Goal: Communication & Community: Answer question/provide support

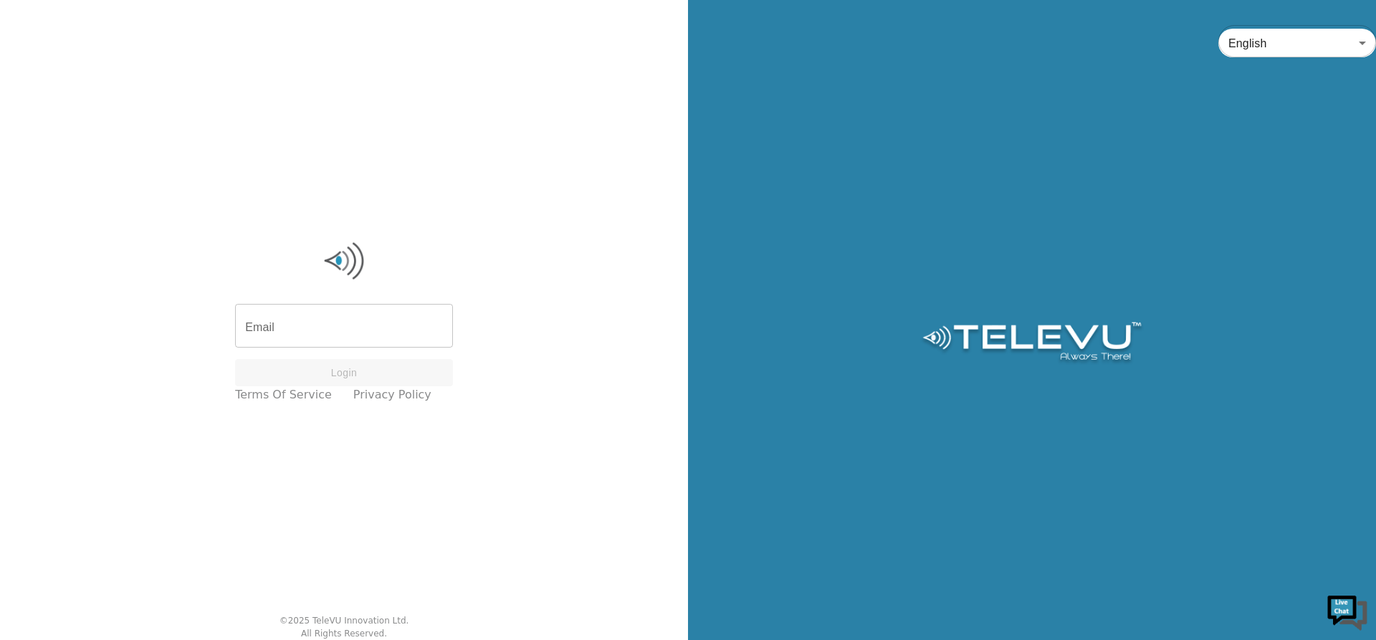
click at [322, 333] on input "Email" at bounding box center [344, 328] width 218 height 40
type input "d"
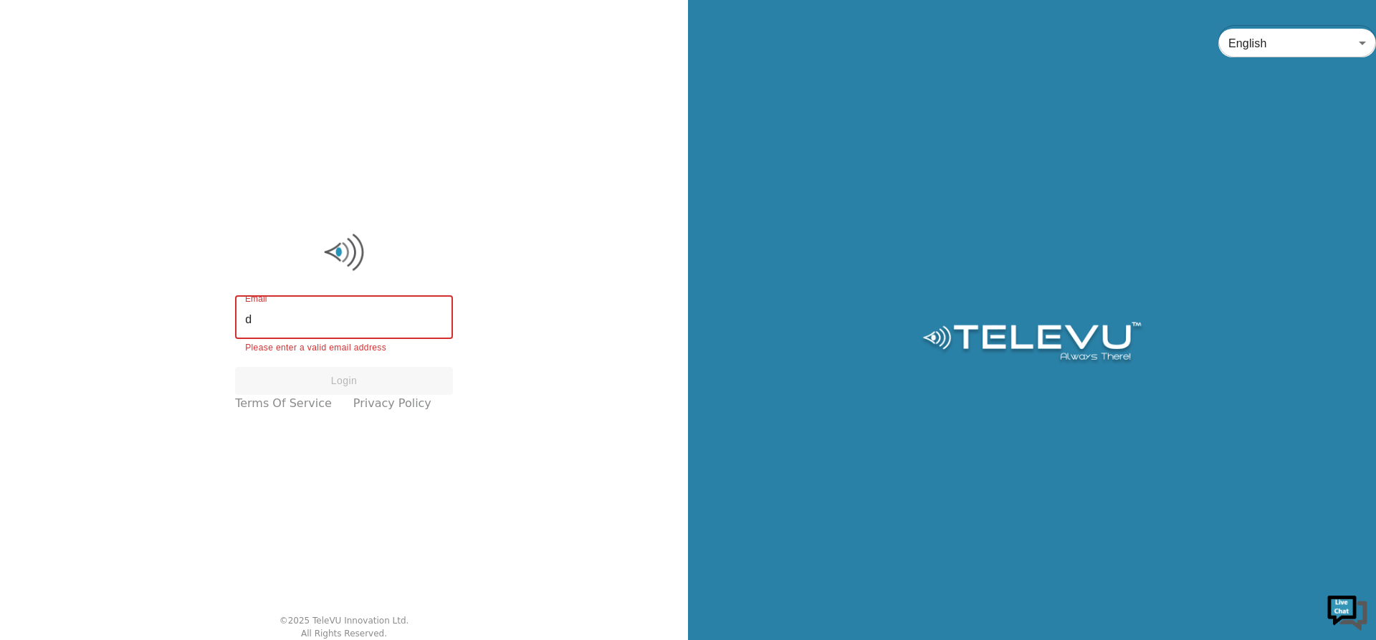
click at [321, 333] on input "d" at bounding box center [344, 319] width 218 height 40
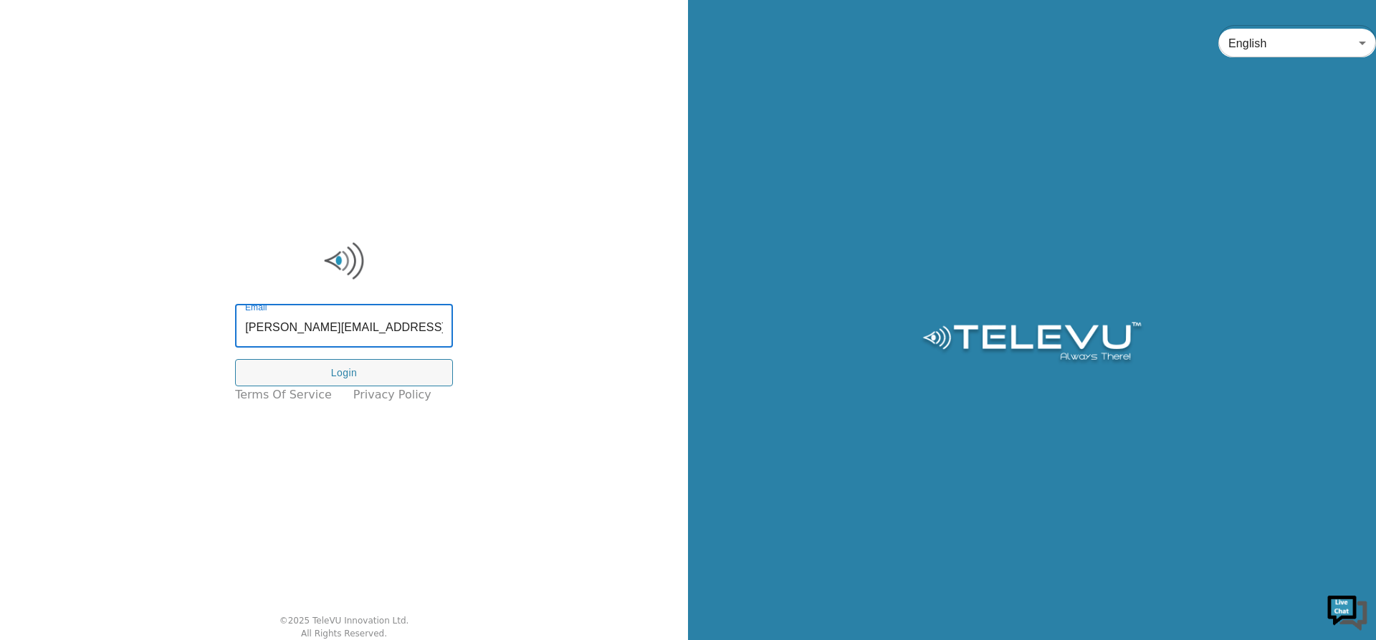
type input "[PERSON_NAME][EMAIL_ADDRESS][PERSON_NAME][DOMAIN_NAME]"
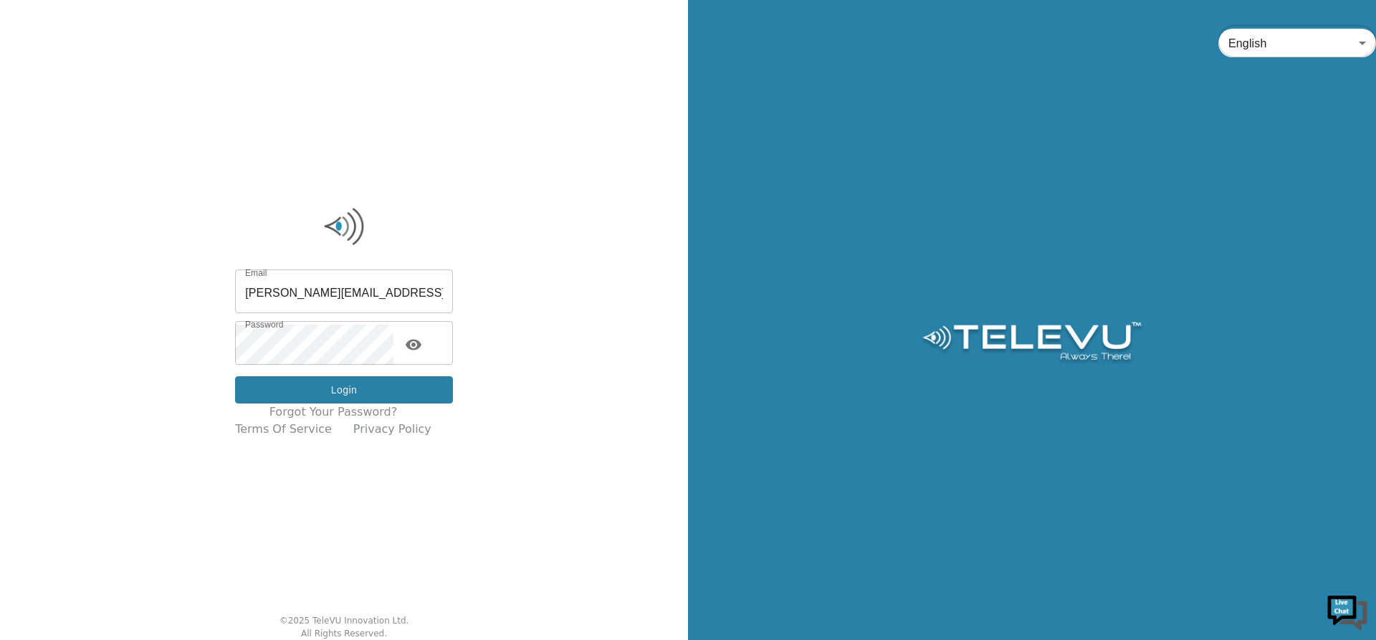
click at [351, 394] on button "Login" at bounding box center [344, 390] width 218 height 28
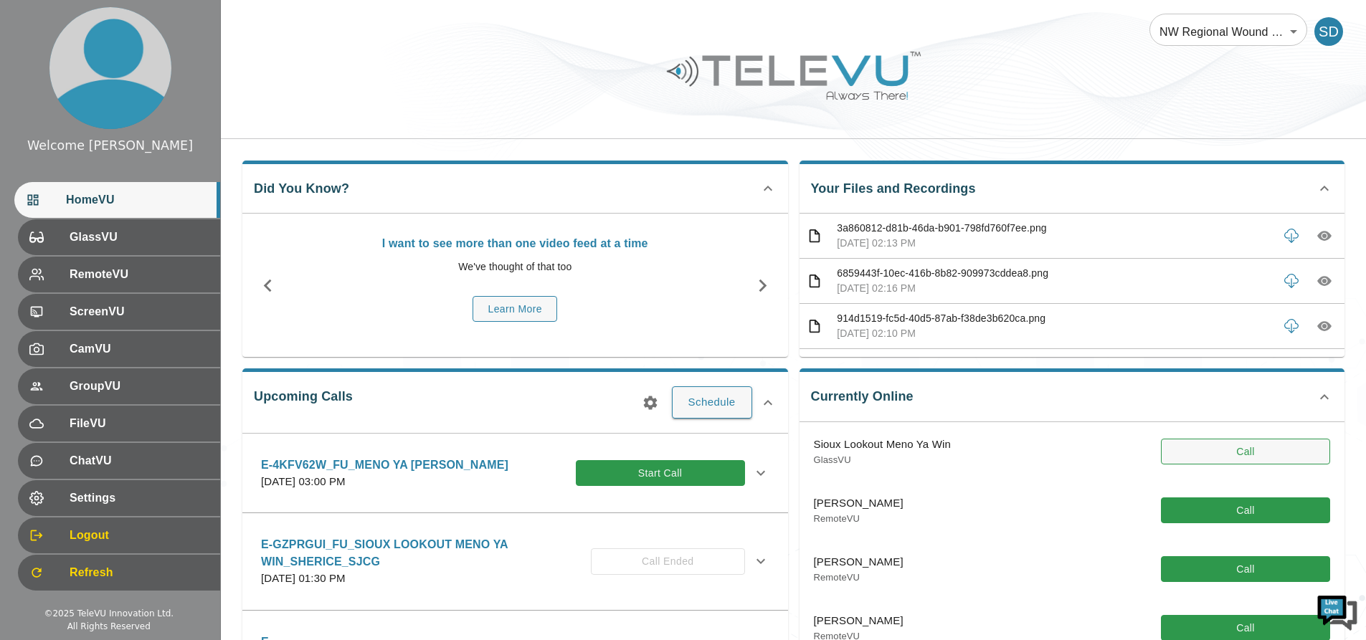
click at [1231, 447] on button "Call" at bounding box center [1245, 452] width 169 height 27
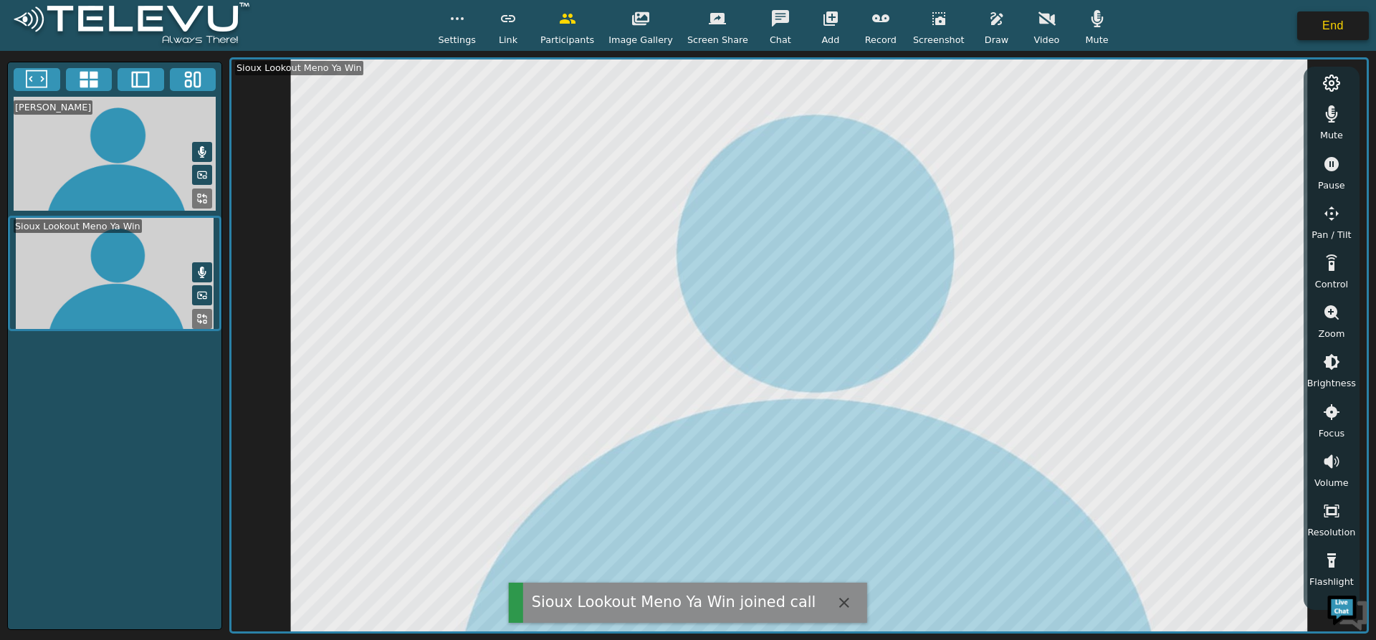
click at [1318, 27] on button "End" at bounding box center [1334, 25] width 72 height 29
